Goal: Transaction & Acquisition: Book appointment/travel/reservation

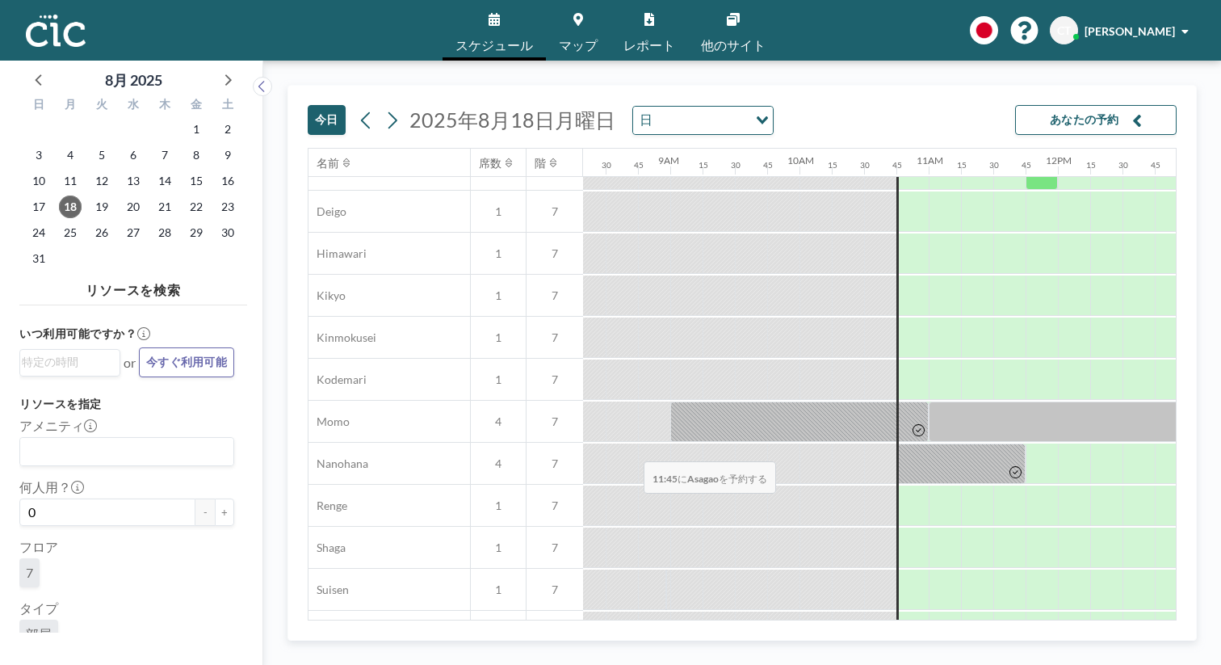
scroll to position [754, 1076]
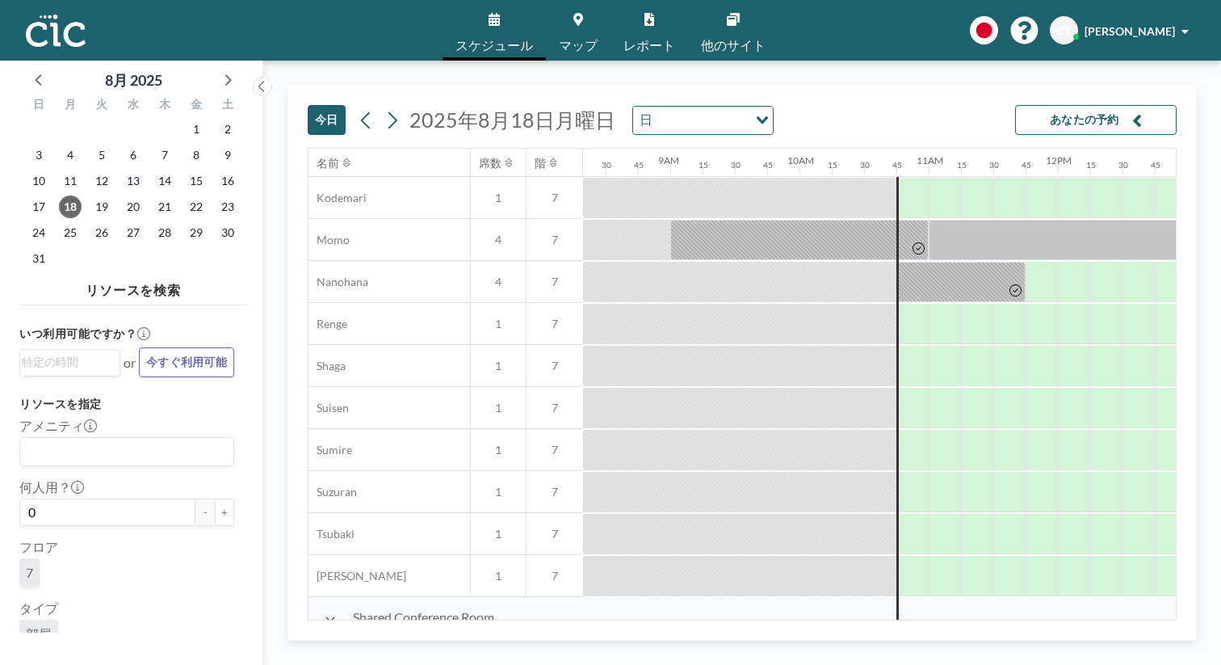
click at [582, 27] on link "マップ" at bounding box center [578, 30] width 65 height 61
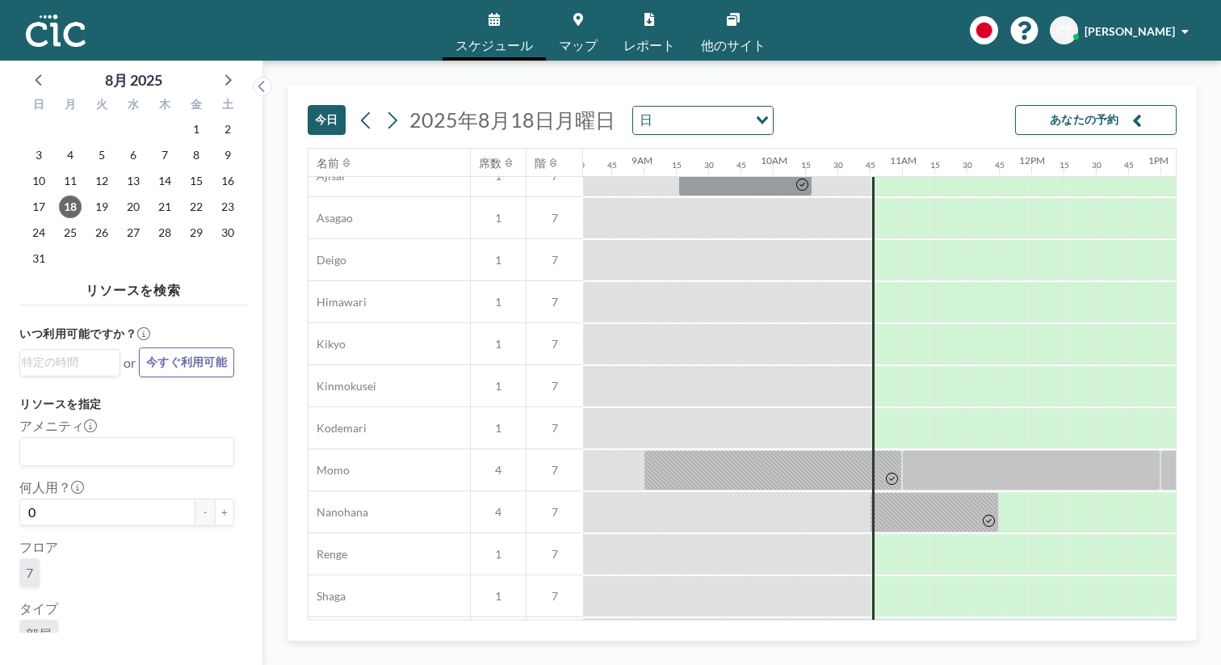
scroll to position [515, 1103]
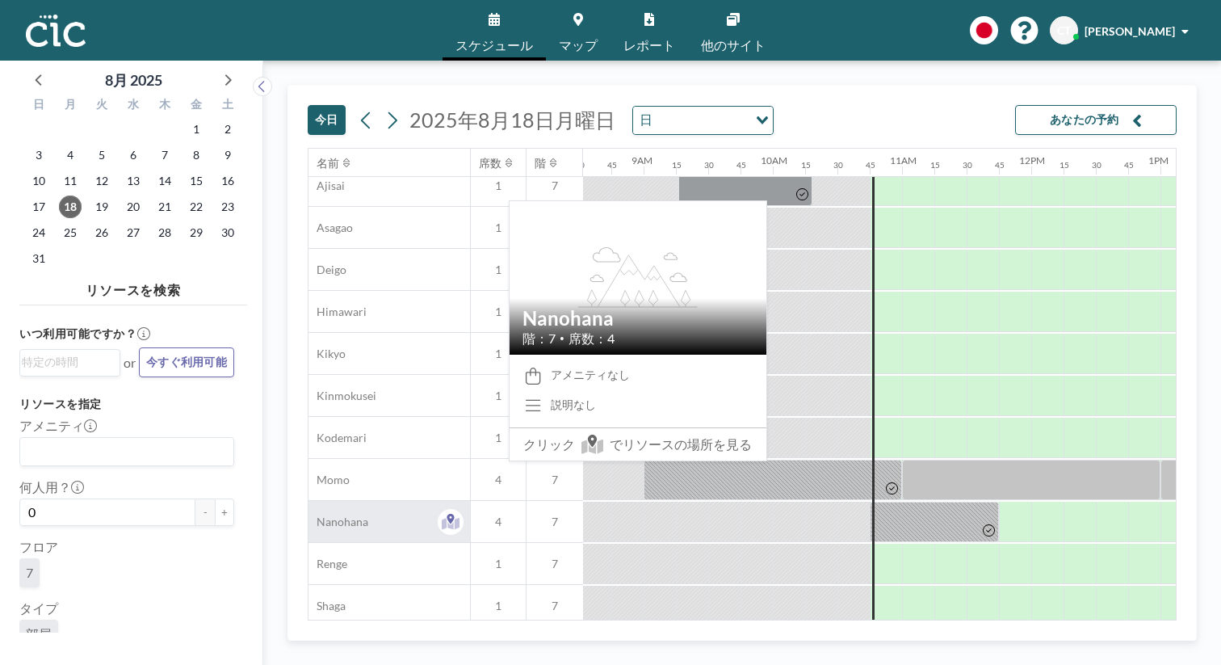
click at [376, 501] on div "Nanohana" at bounding box center [390, 521] width 162 height 41
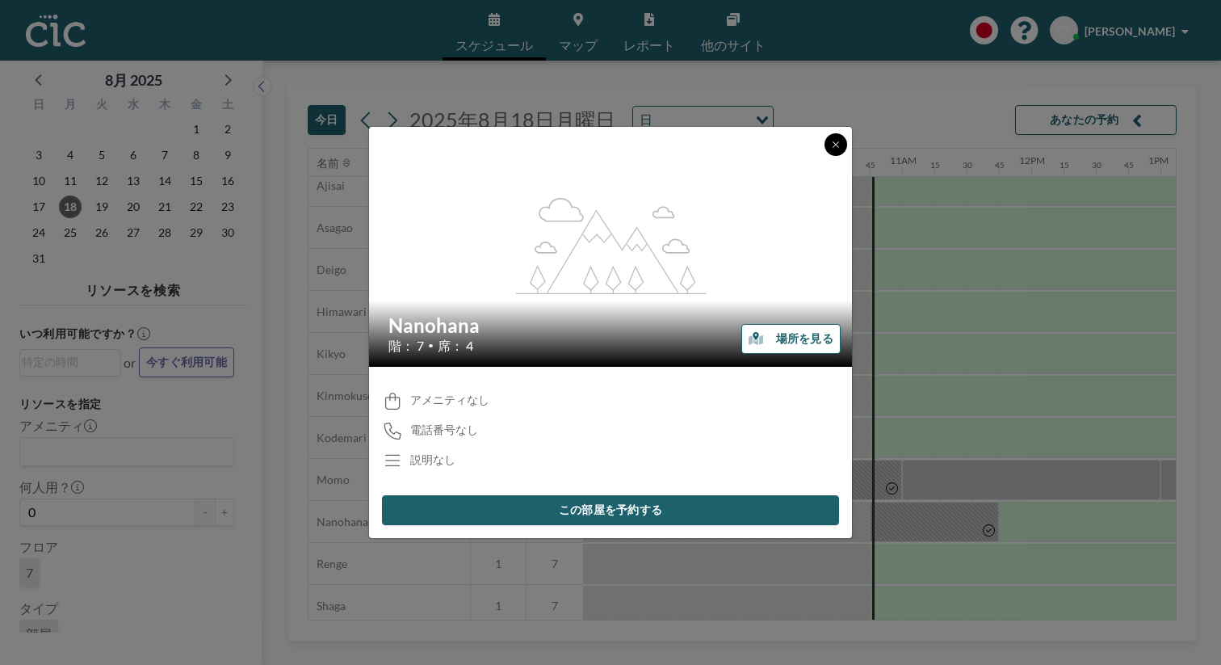
click at [825, 156] on button at bounding box center [836, 144] width 23 height 23
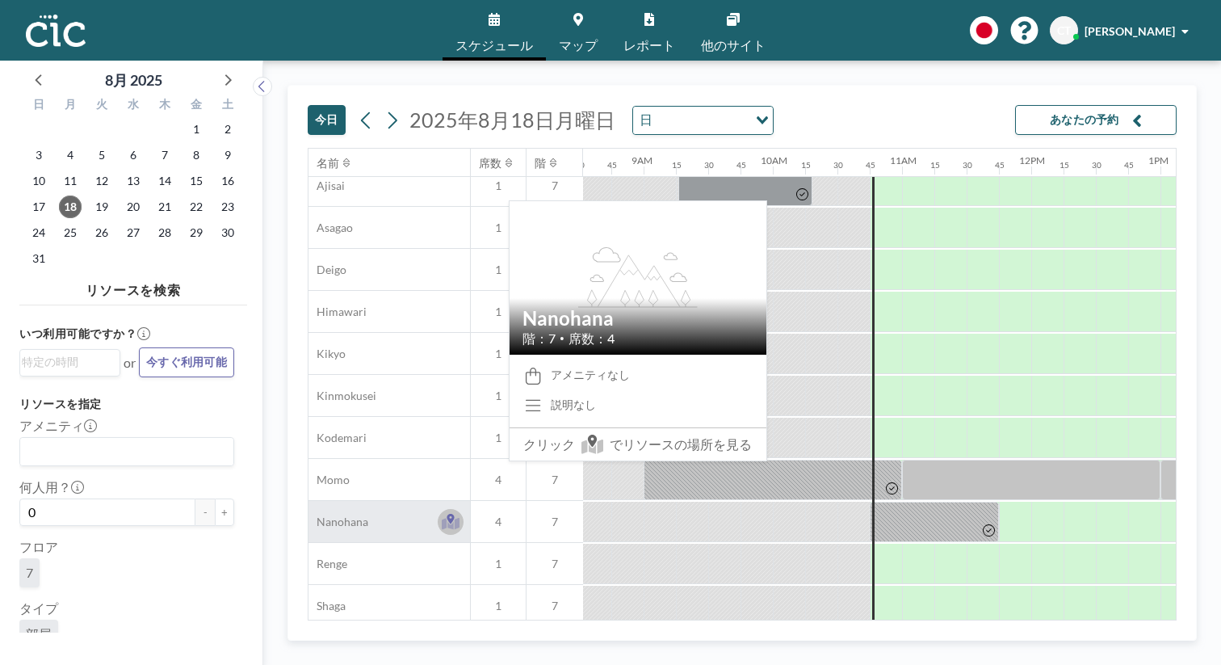
click at [442, 517] on icon at bounding box center [451, 523] width 19 height 12
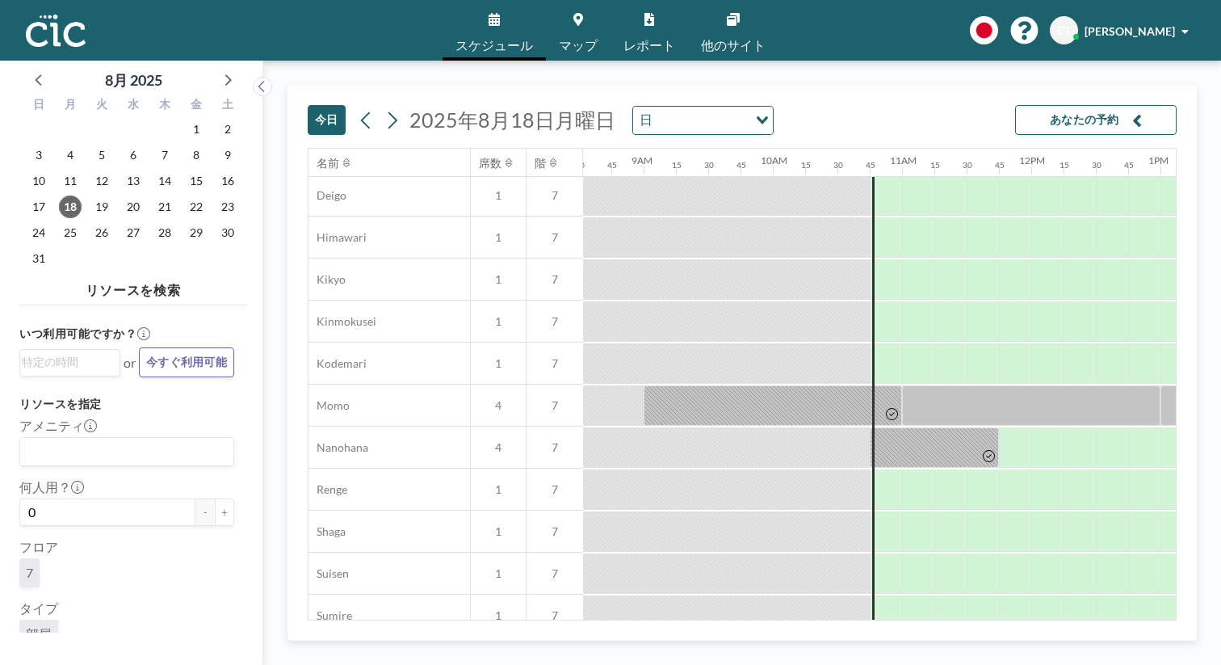
scroll to position [624, 1103]
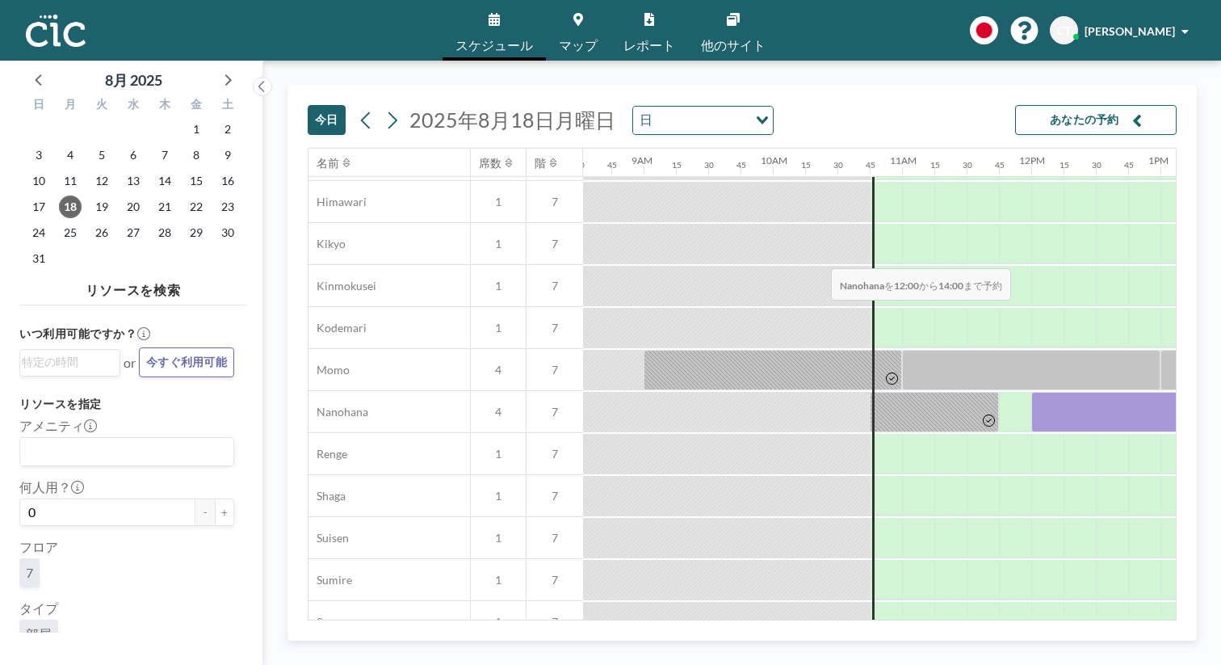
drag, startPoint x: 645, startPoint y: 228, endPoint x: 826, endPoint y: 230, distance: 181.8
click at [1031, 392] on div at bounding box center [1160, 412] width 258 height 40
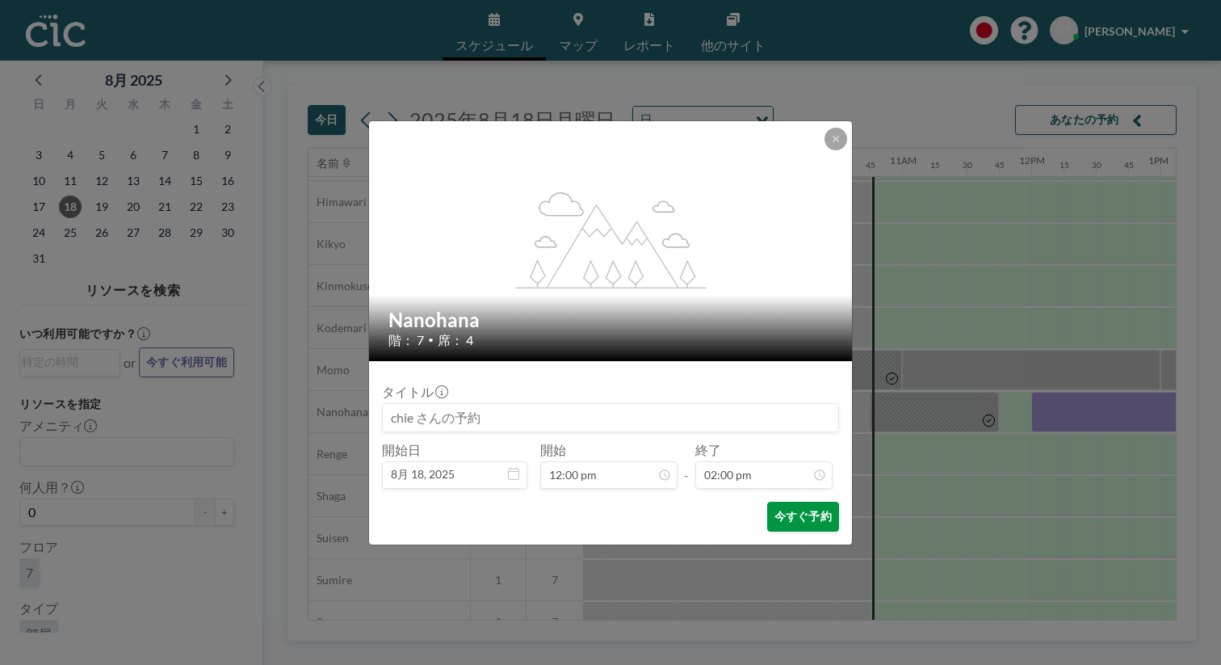
scroll to position [1444, 0]
click at [767, 502] on button "今すぐ予約" at bounding box center [803, 517] width 72 height 30
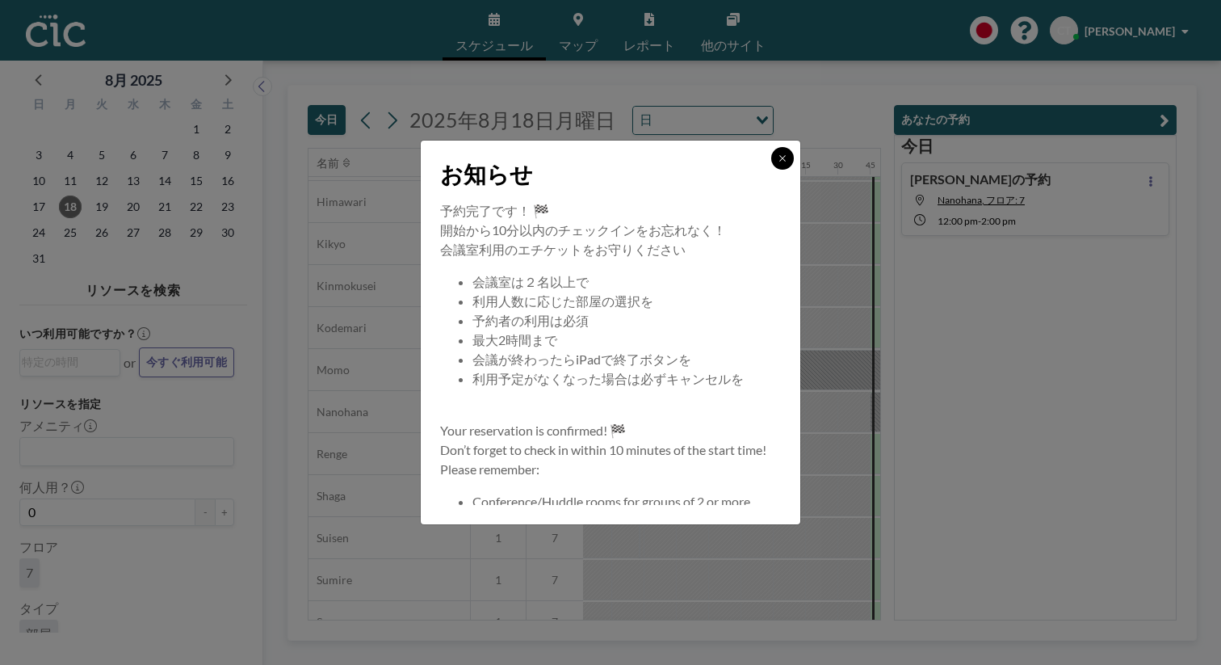
click at [771, 170] on button at bounding box center [782, 158] width 23 height 23
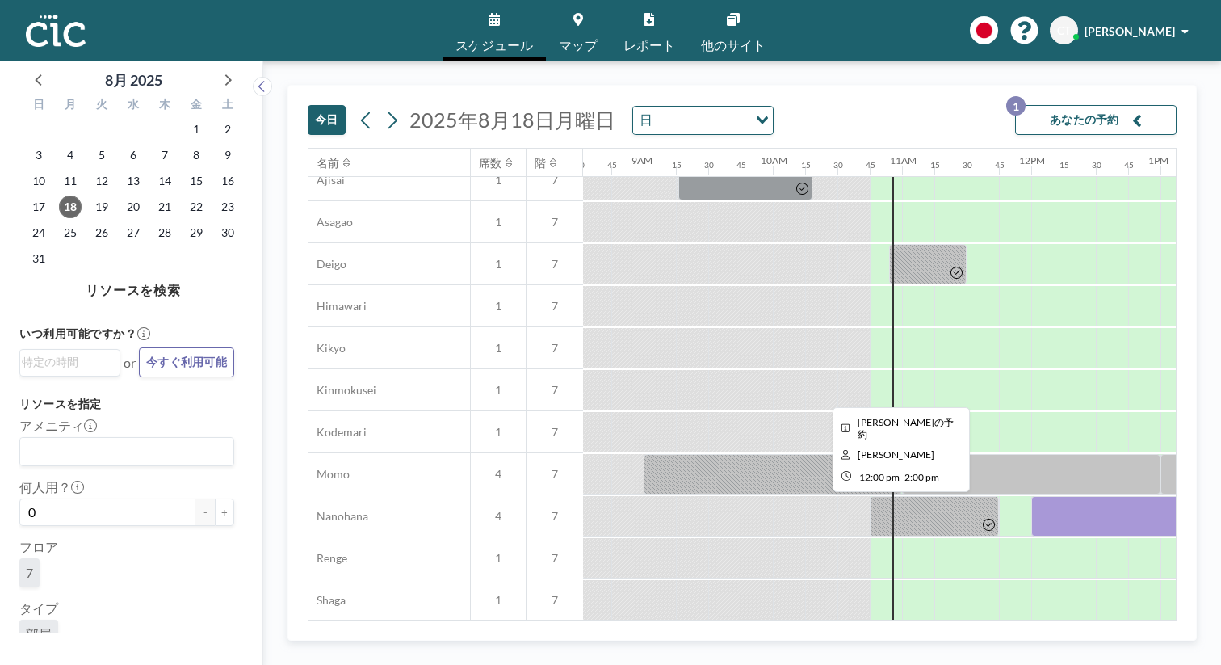
scroll to position [527, 1103]
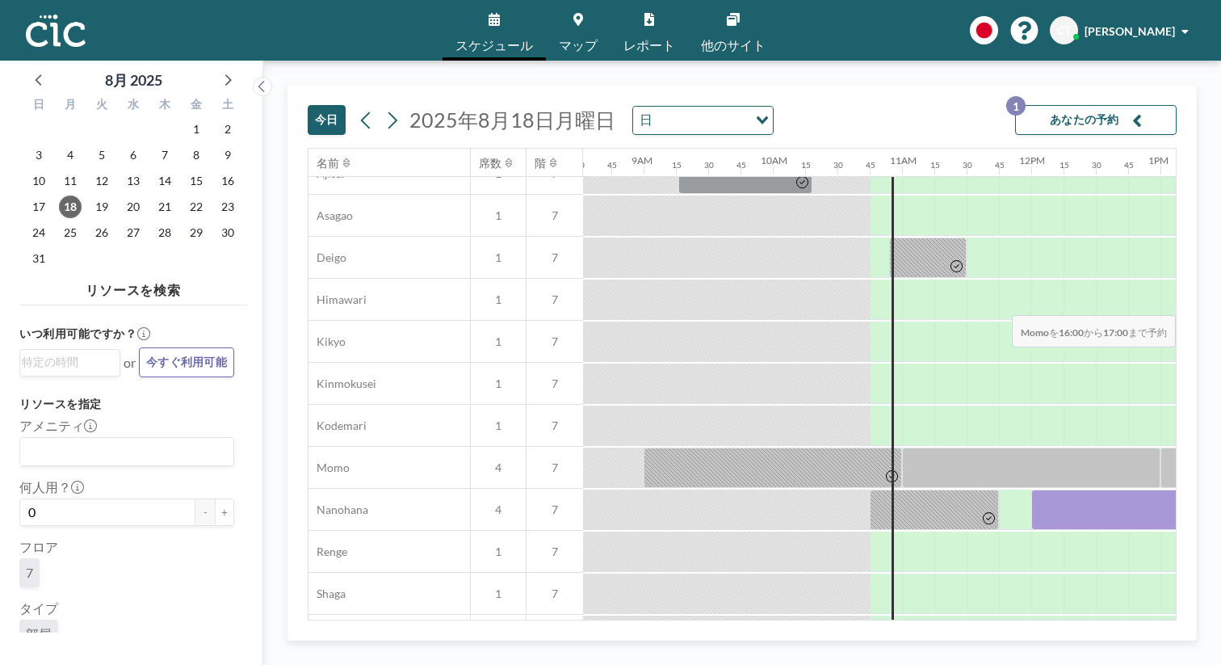
drag, startPoint x: 1059, startPoint y: 279, endPoint x: 1142, endPoint y: 277, distance: 83.2
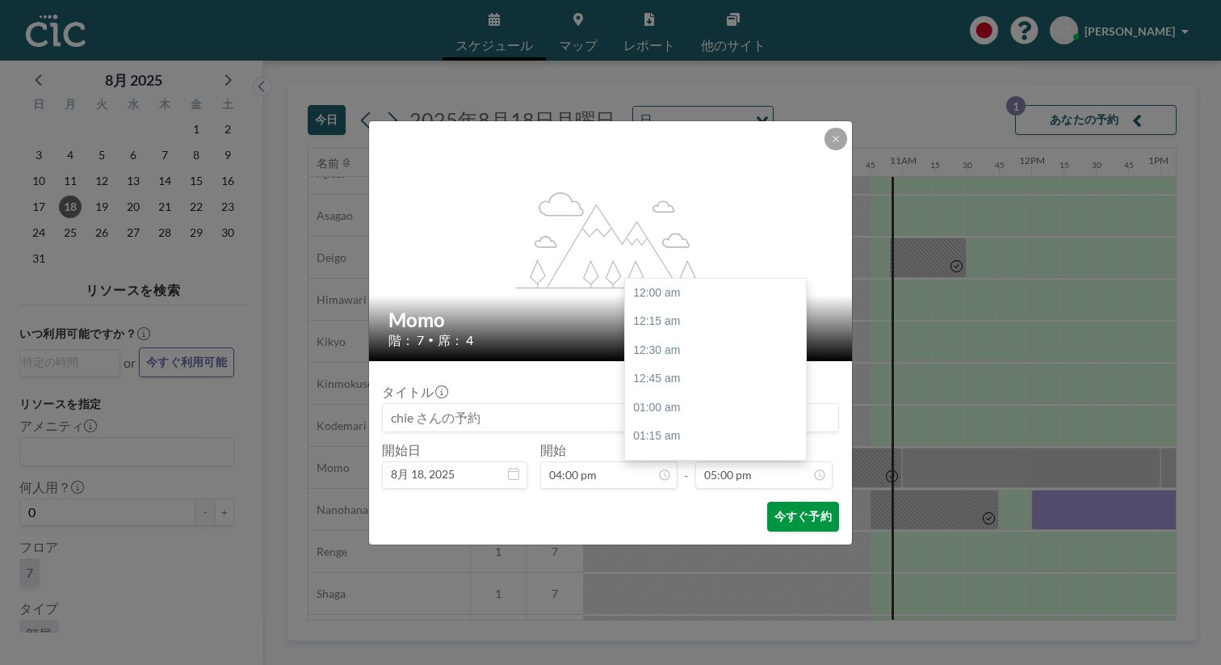
scroll to position [1754, 0]
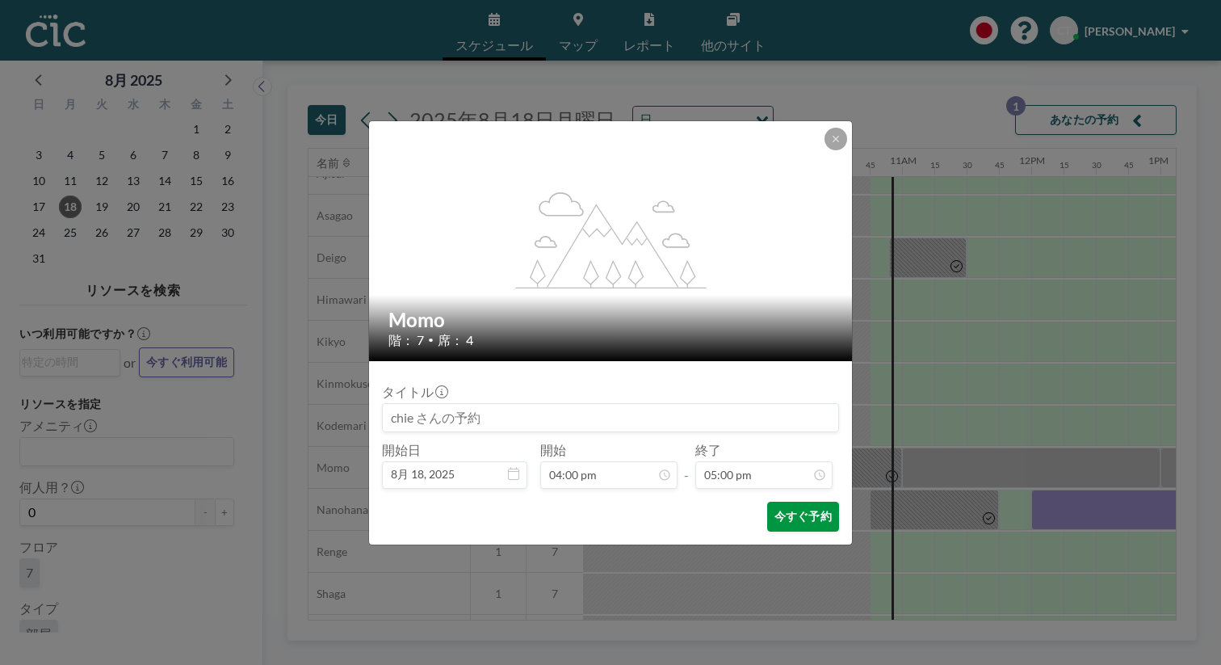
click at [767, 502] on button "今すぐ予約" at bounding box center [803, 517] width 72 height 30
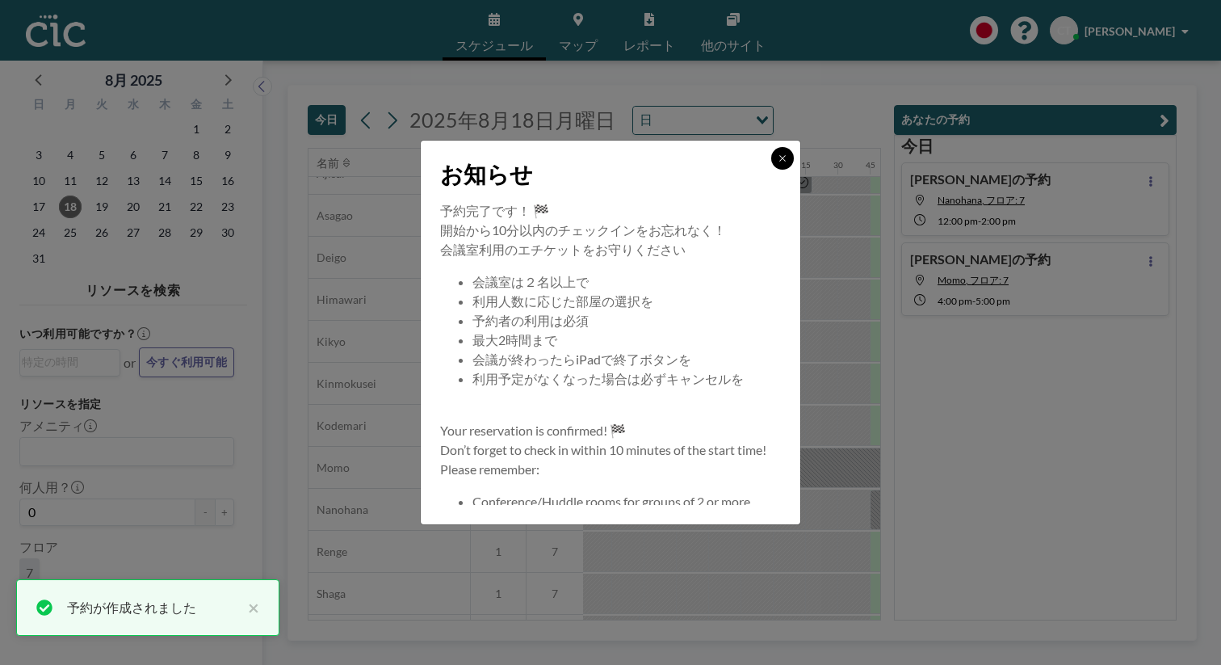
click at [778, 163] on icon at bounding box center [783, 158] width 10 height 10
